Goal: Entertainment & Leisure: Consume media (video, audio)

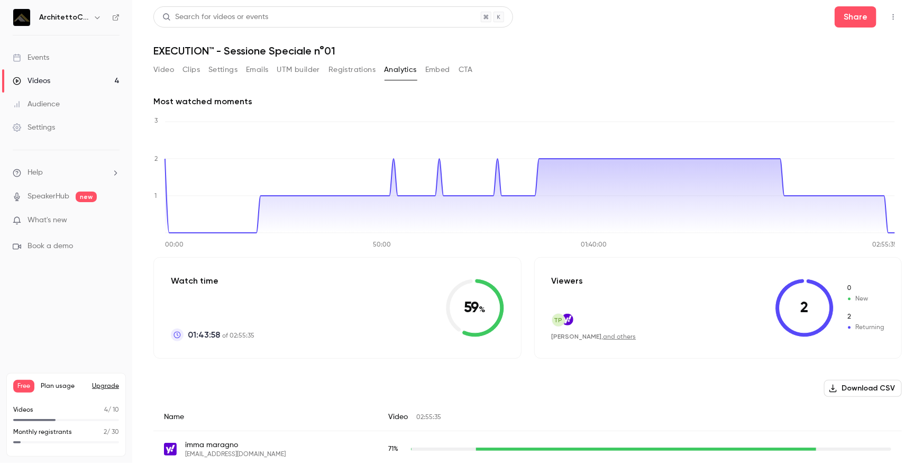
click at [38, 76] on div "Videos" at bounding box center [32, 81] width 38 height 11
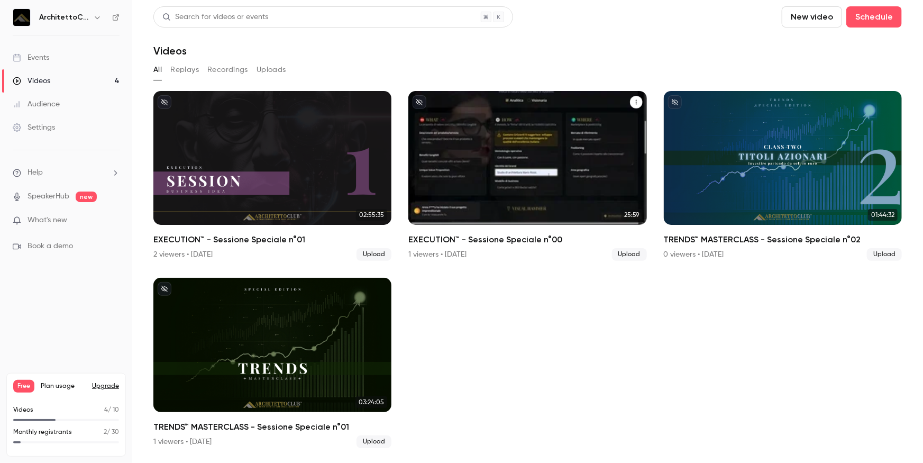
click at [578, 153] on div "EXECUTION™ - Sessione Speciale n°00" at bounding box center [527, 158] width 238 height 134
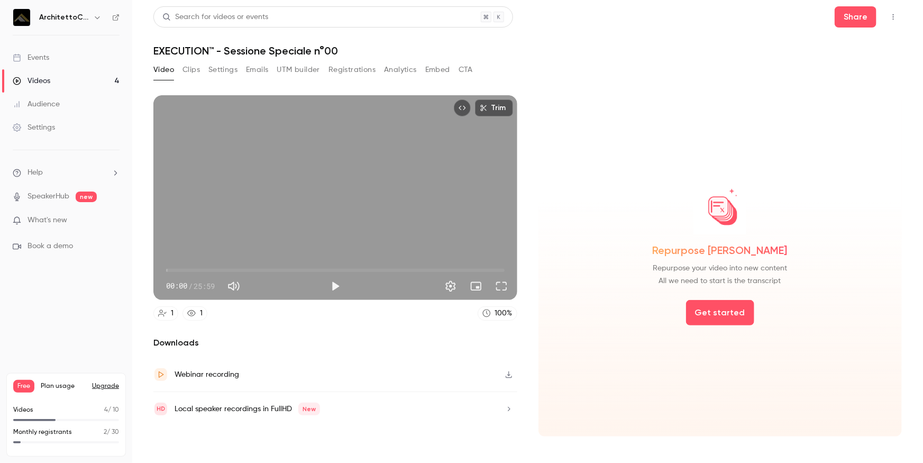
click at [411, 68] on button "Analytics" at bounding box center [400, 69] width 33 height 17
